Goal: Find specific page/section: Find specific page/section

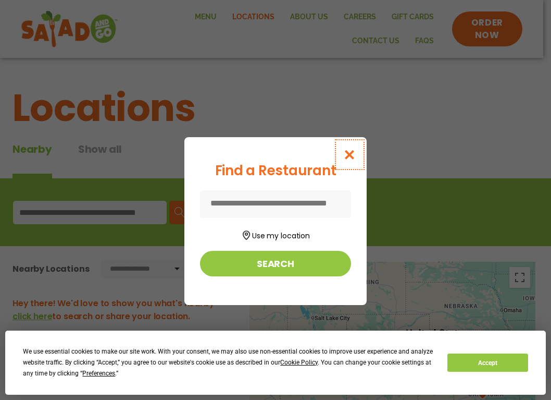
click at [349, 152] on icon "Close modal" at bounding box center [349, 154] width 13 height 11
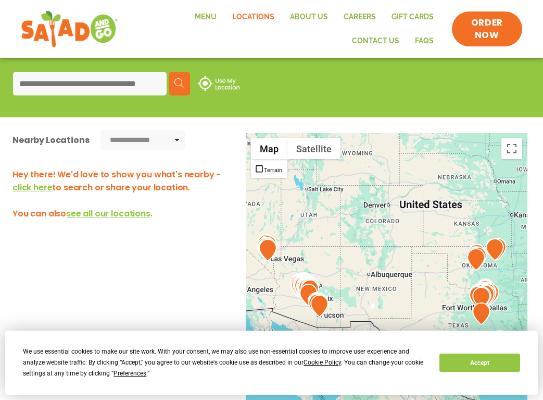
scroll to position [208, 0]
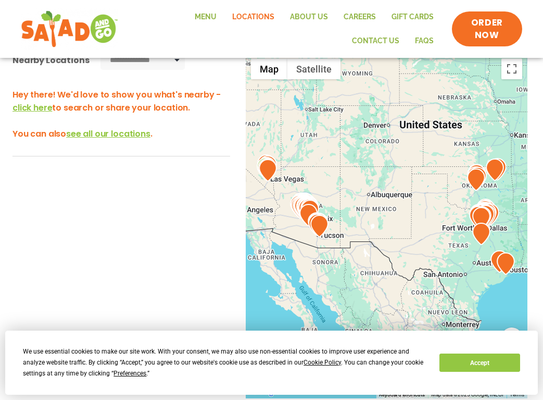
click at [35, 108] on span "click here" at bounding box center [33, 108] width 40 height 12
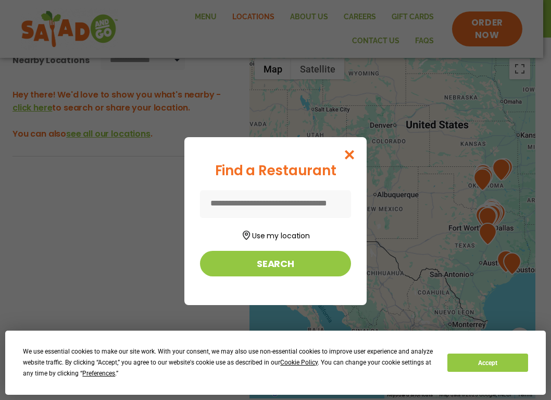
click at [279, 205] on input at bounding box center [275, 204] width 151 height 28
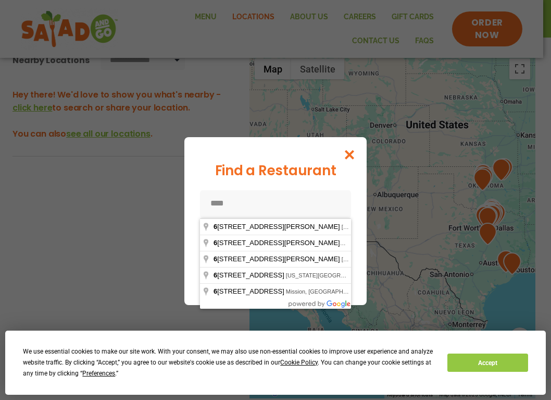
type input "*****"
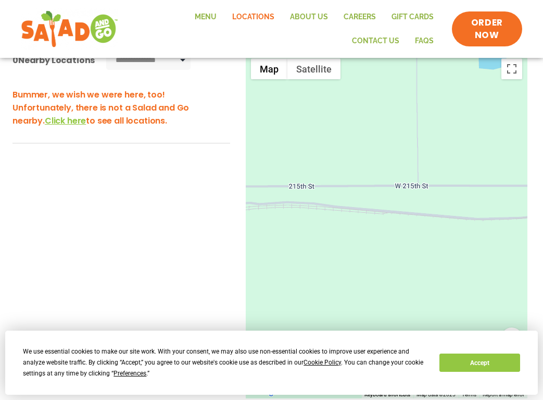
click at [75, 108] on h3 "Bummer, we wish we were here, too! Unfortunately, there is not a Salad and Go n…" at bounding box center [122, 107] width 218 height 39
click at [135, 104] on h3 "Bummer, we wish we were here, too! Unfortunately, there is not a Salad and Go n…" at bounding box center [122, 107] width 218 height 39
